Goal: Check status: Check status

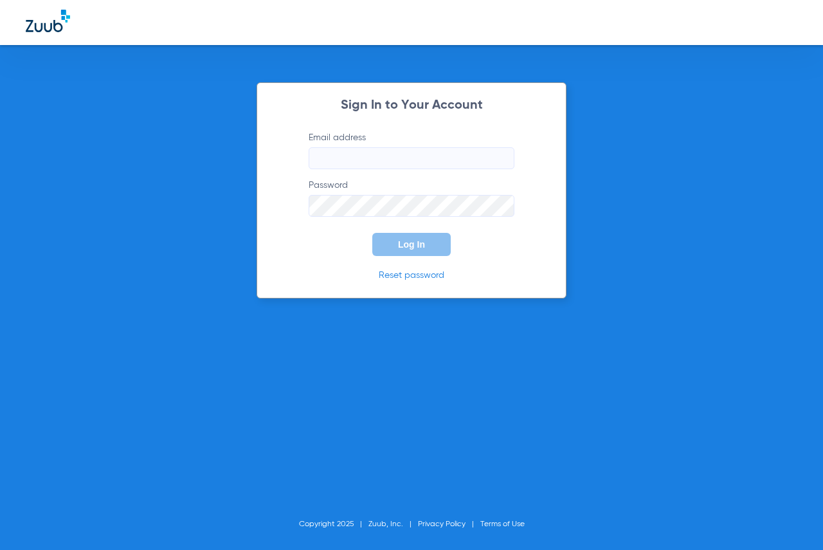
type input "[EMAIL_ADDRESS][DOMAIN_NAME]"
click at [393, 251] on button "Log In" at bounding box center [411, 244] width 78 height 23
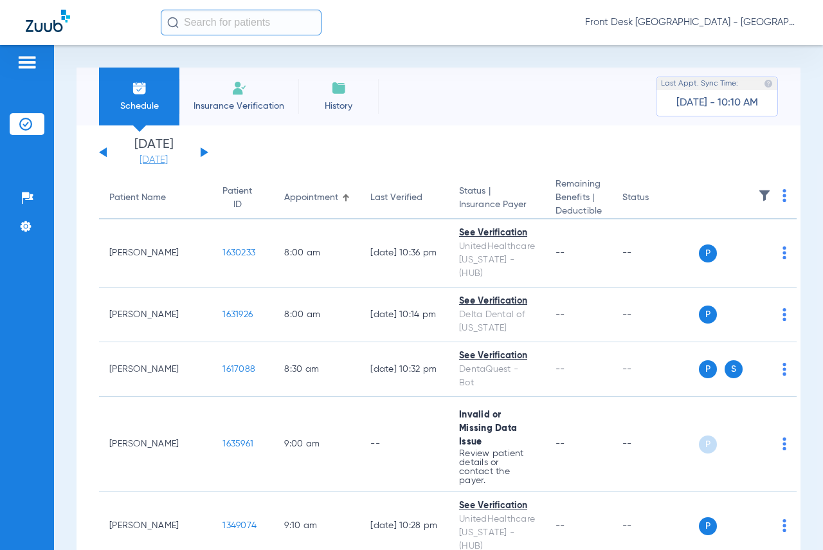
click at [145, 161] on link "[DATE]" at bounding box center [153, 160] width 77 height 13
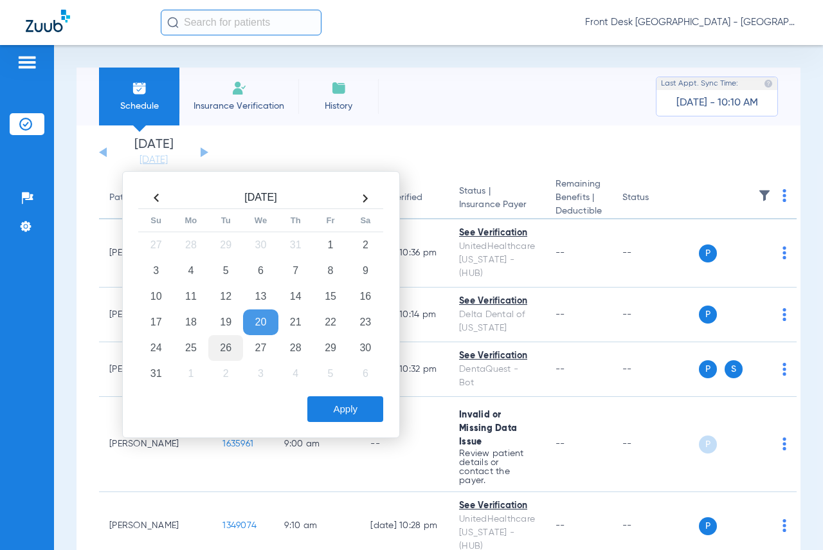
click at [229, 348] on td "26" at bounding box center [225, 348] width 35 height 26
click at [359, 414] on button "Apply" at bounding box center [345, 409] width 76 height 26
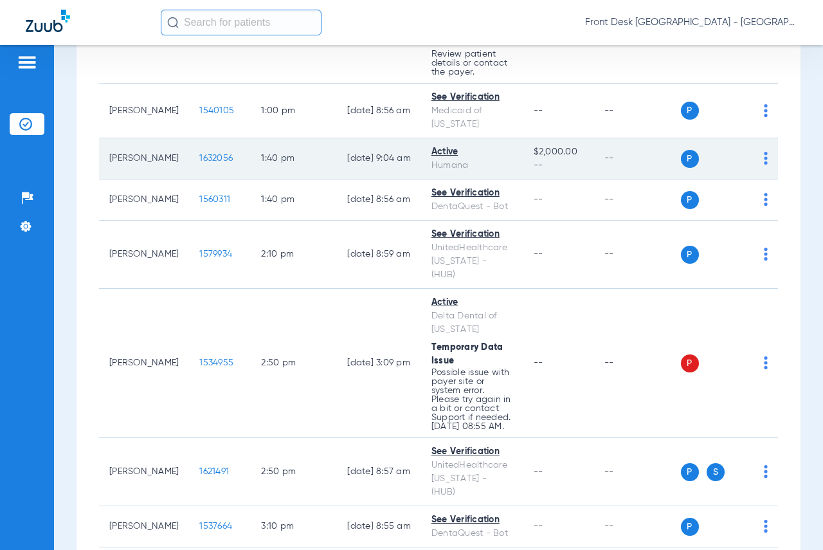
scroll to position [1505, 0]
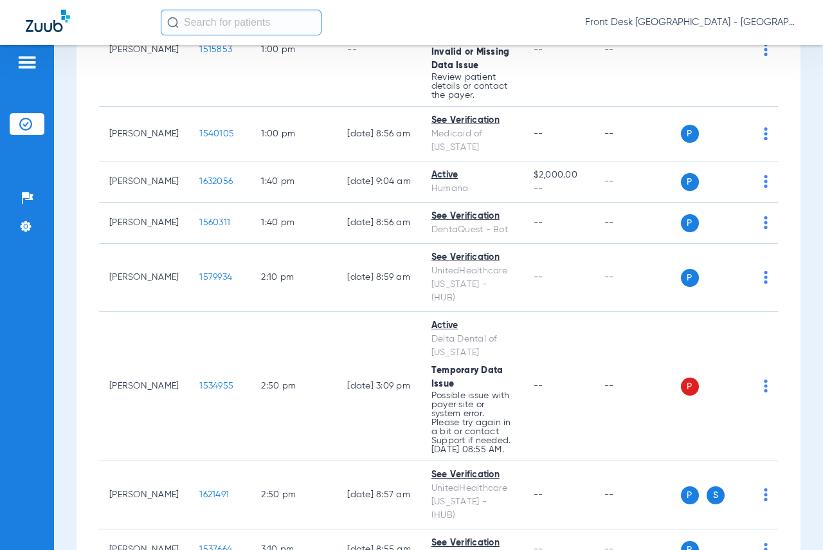
click at [804, 149] on div "Schedule Insurance Verification History Last Appt. Sync Time: [DATE] - 10:10 AM…" at bounding box center [438, 297] width 769 height 505
click at [804, 143] on div "Schedule Insurance Verification History Last Appt. Sync Time: [DATE] - 10:23 AM…" at bounding box center [438, 297] width 769 height 505
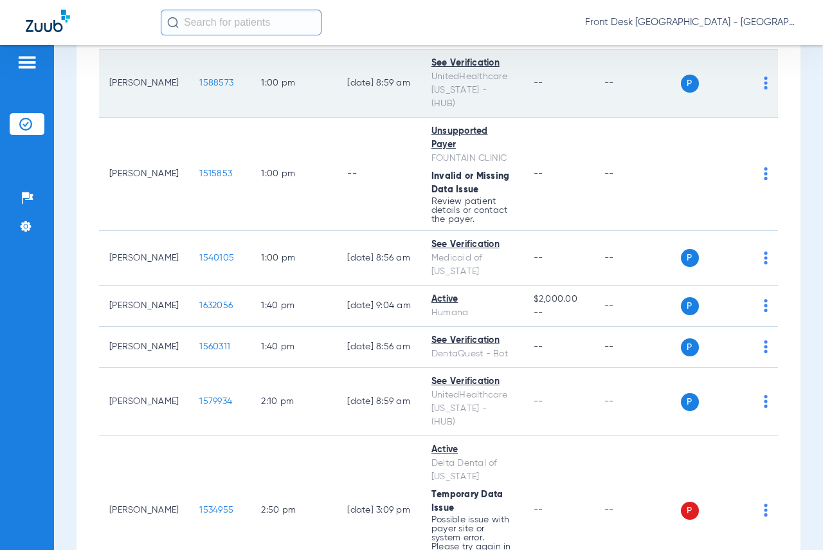
scroll to position [1376, 0]
